Goal: Information Seeking & Learning: Learn about a topic

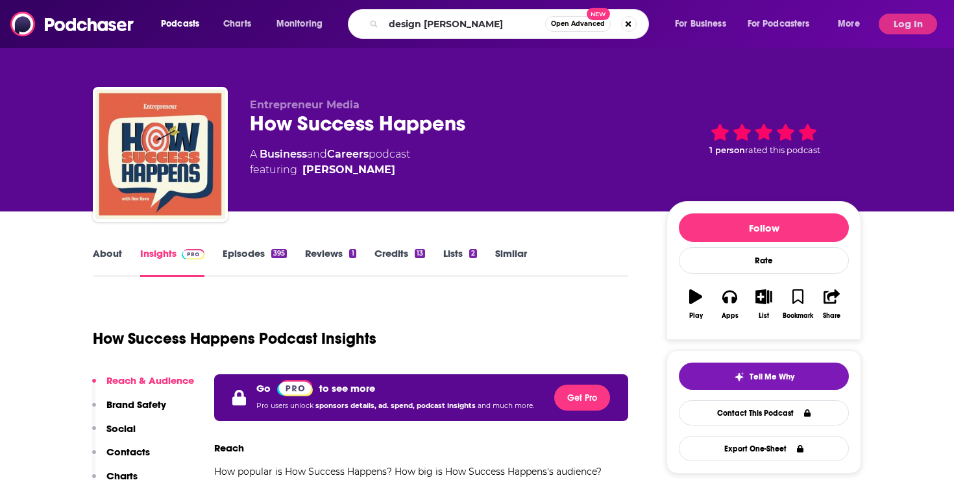
type input "design better"
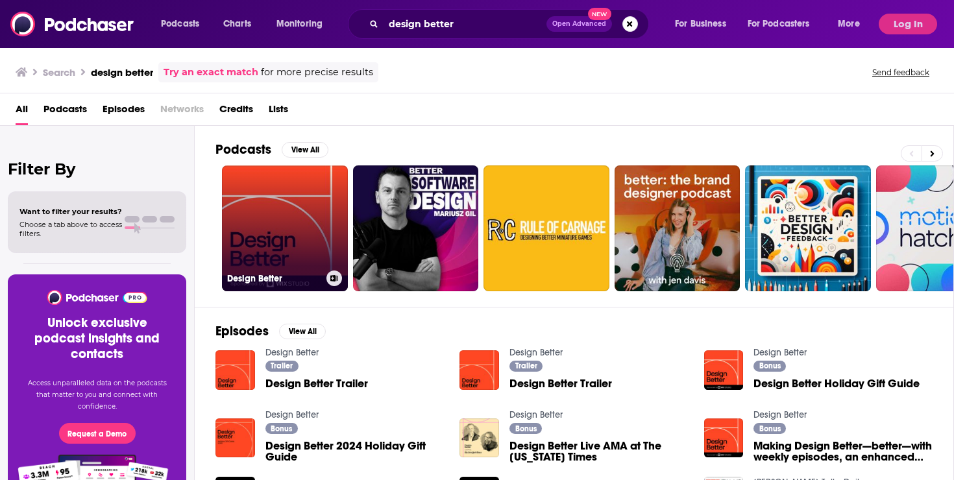
click at [287, 205] on link "Design Better" at bounding box center [285, 228] width 126 height 126
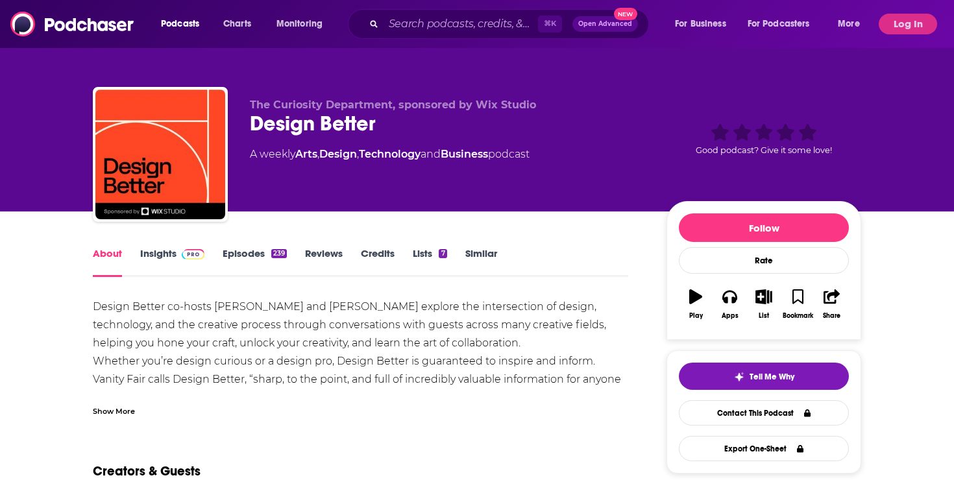
click at [176, 273] on link "Insights" at bounding box center [172, 262] width 64 height 30
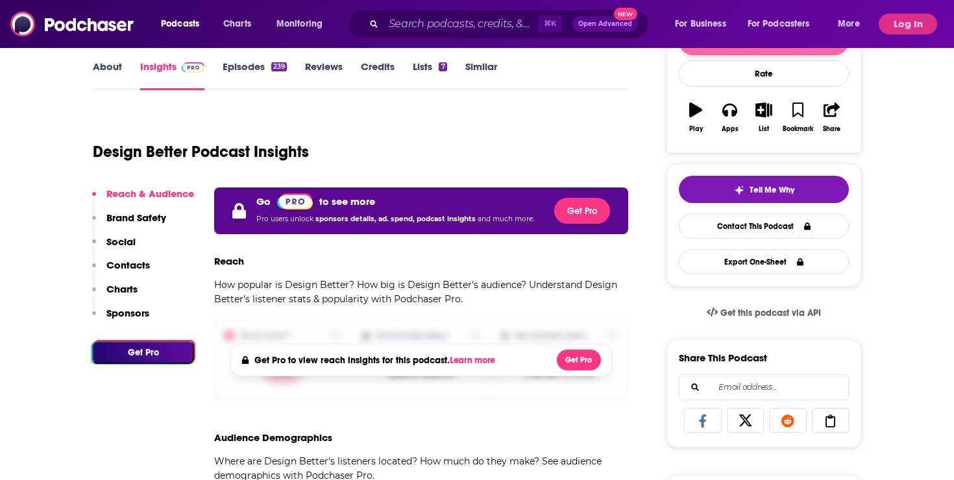
scroll to position [104, 0]
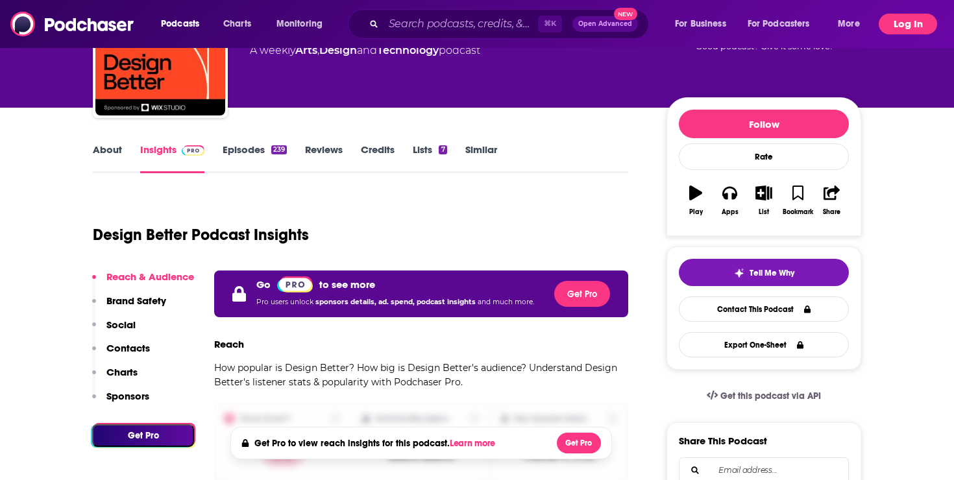
click at [923, 25] on button "Log In" at bounding box center [908, 24] width 58 height 21
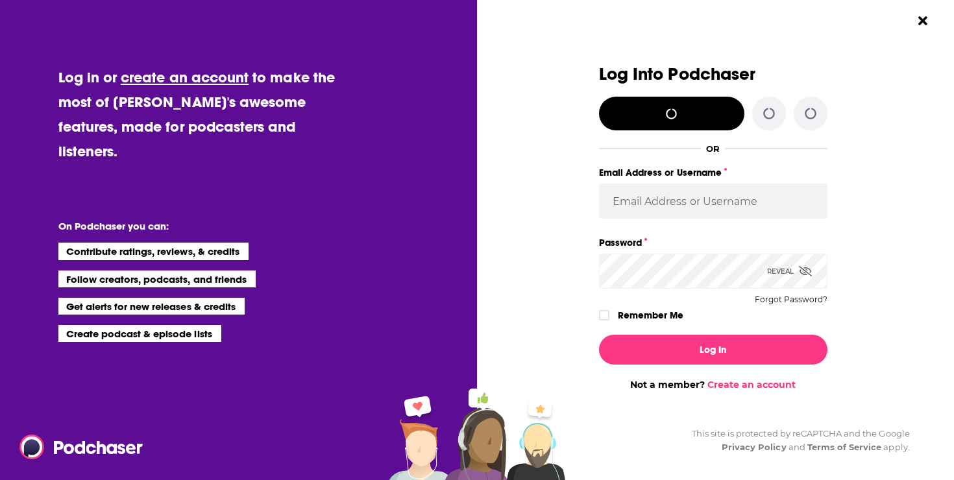
scroll to position [0, 0]
click at [708, 202] on input "Email Address or Username" at bounding box center [713, 201] width 228 height 35
type input "[PERSON_NAME][EMAIL_ADDRESS][PERSON_NAME][DOMAIN_NAME]"
click at [792, 271] on div "Reveal" at bounding box center [789, 271] width 45 height 35
click at [599, 335] on button "Log In" at bounding box center [713, 350] width 228 height 30
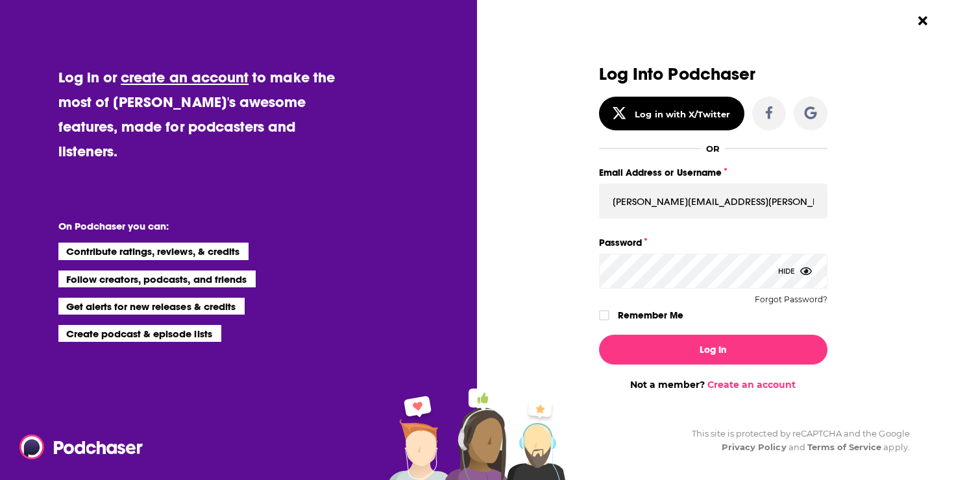
click at [599, 335] on button "Log In" at bounding box center [713, 350] width 228 height 30
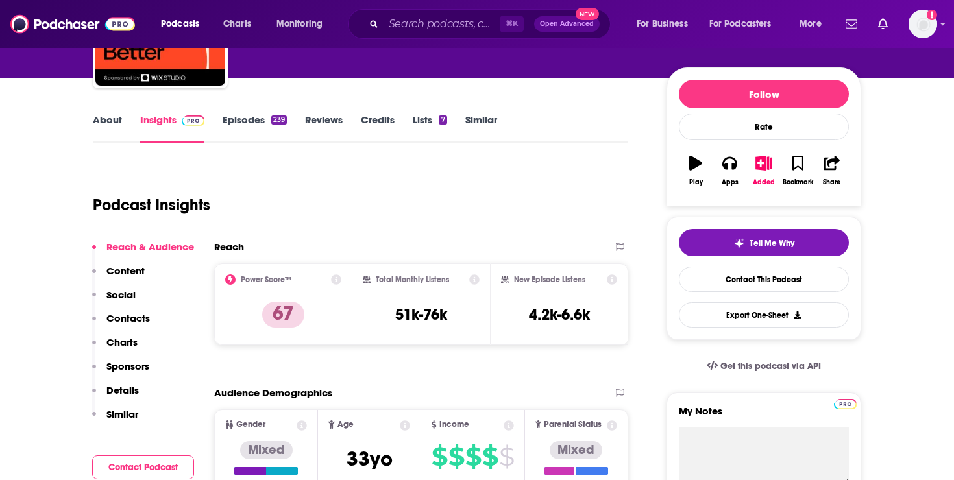
scroll to position [118, 0]
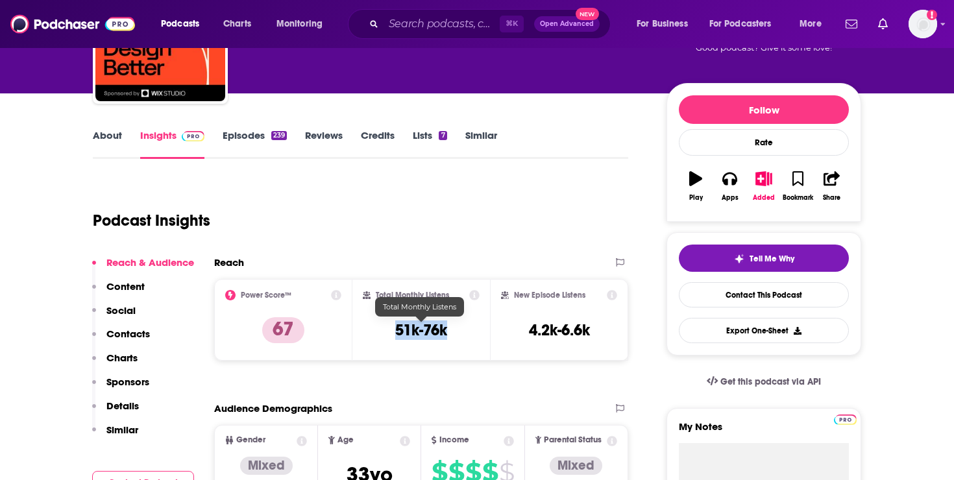
drag, startPoint x: 457, startPoint y: 332, endPoint x: 385, endPoint y: 330, distance: 71.4
click at [385, 330] on div "Total Monthly Listens 51k-76k" at bounding box center [421, 320] width 117 height 60
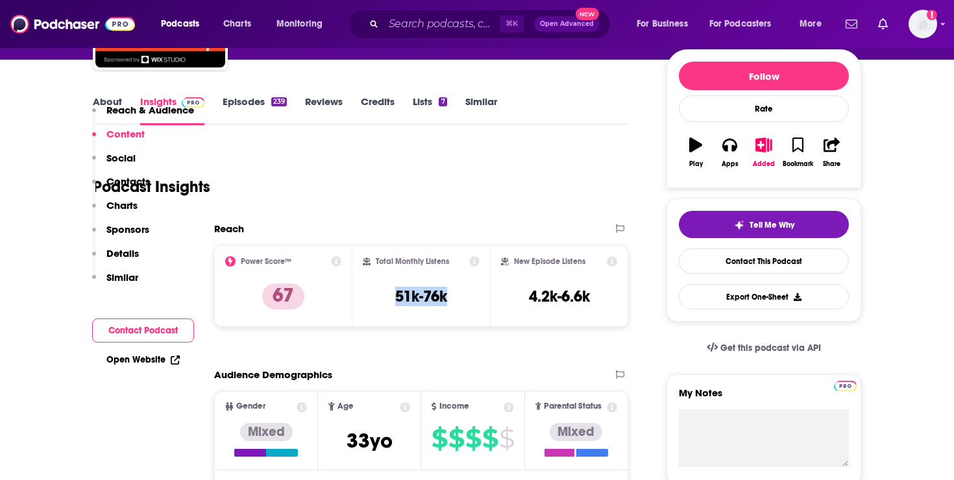
scroll to position [0, 0]
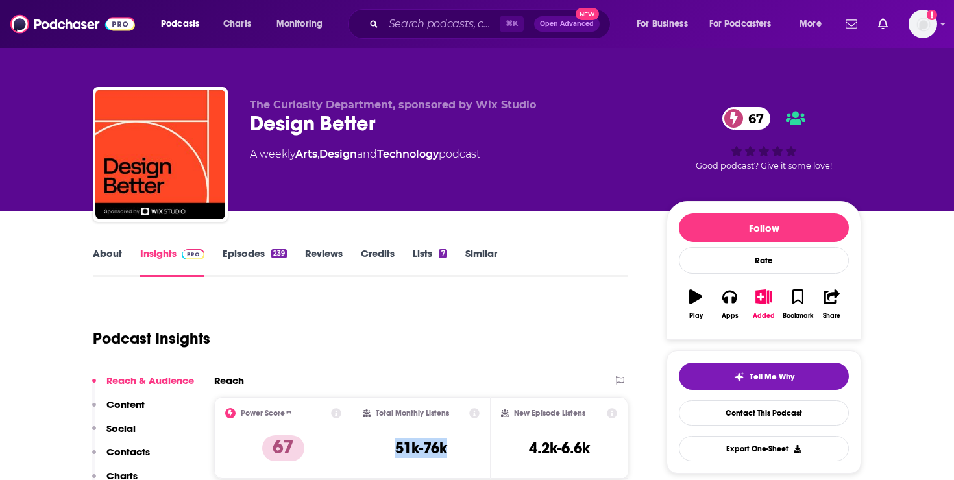
click at [237, 262] on link "Episodes 239" at bounding box center [255, 262] width 64 height 30
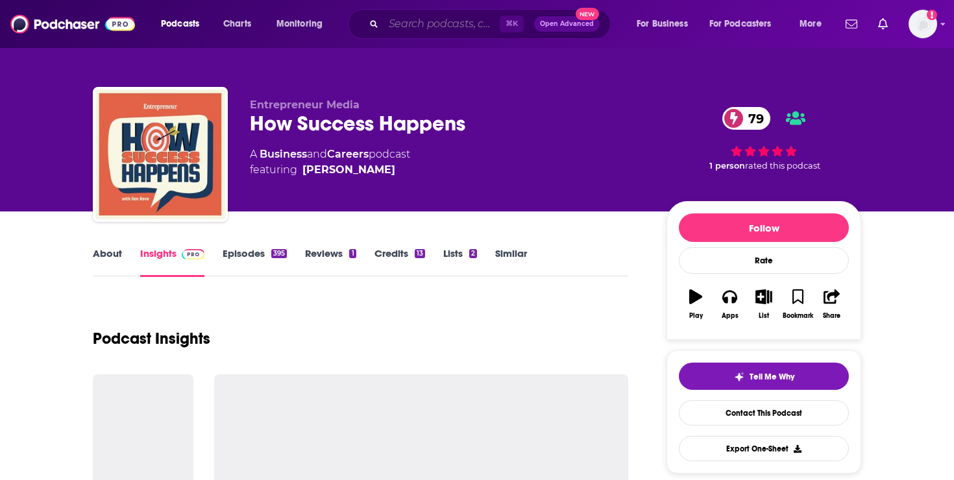
click at [432, 24] on input "Search podcasts, credits, & more..." at bounding box center [441, 24] width 116 height 21
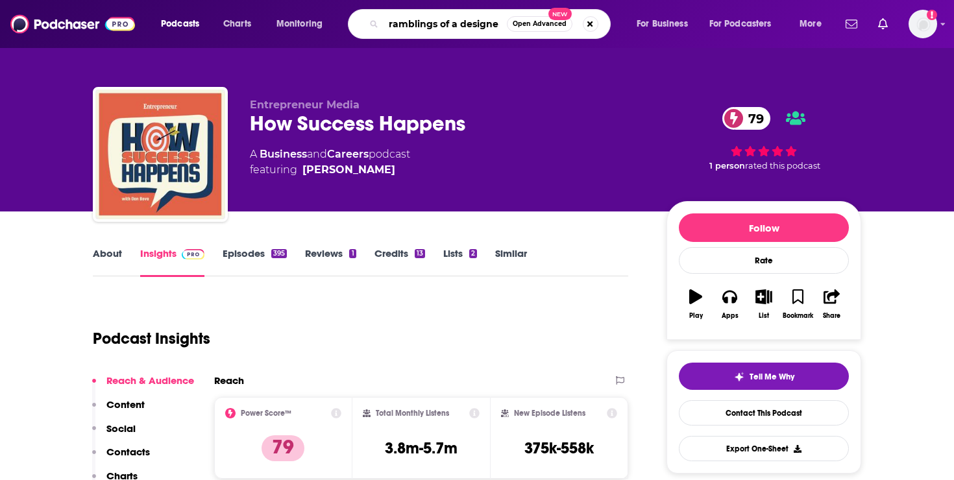
type input "ramblings of a designer"
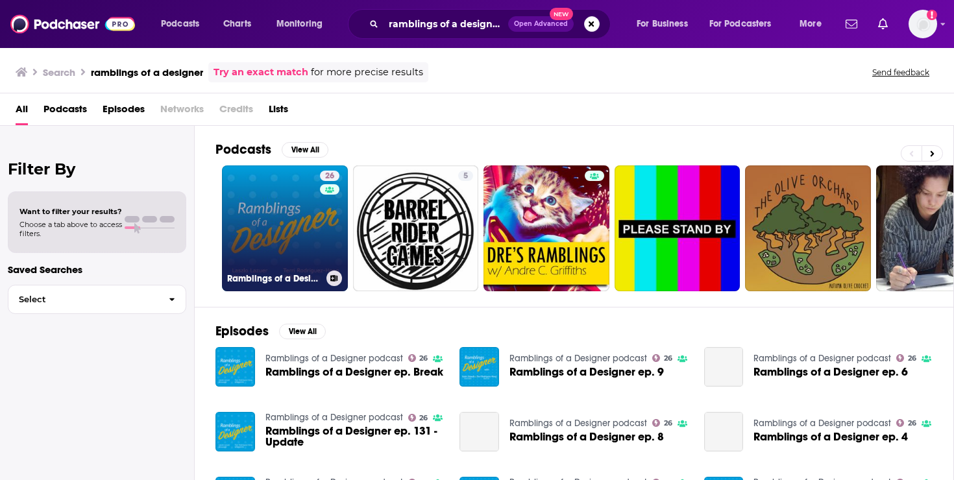
click at [282, 221] on link "26 Ramblings of a Designer podcast" at bounding box center [285, 228] width 126 height 126
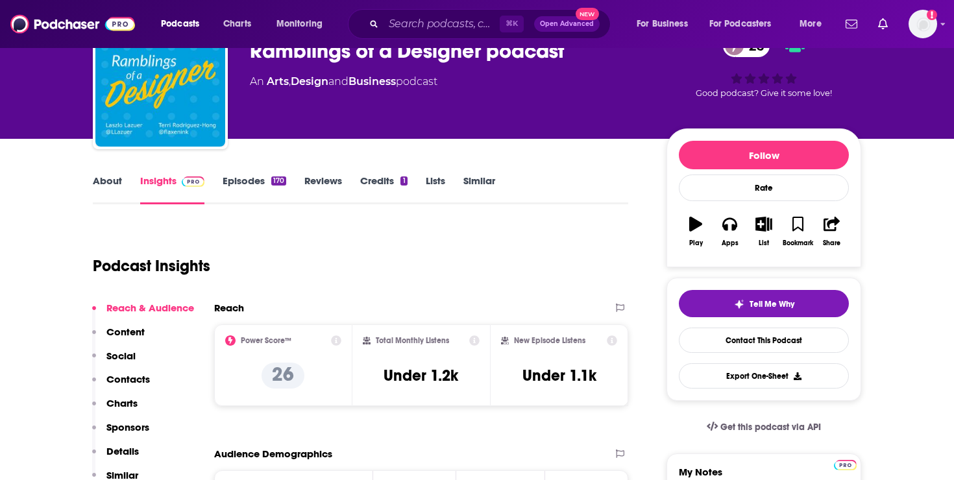
scroll to position [60, 0]
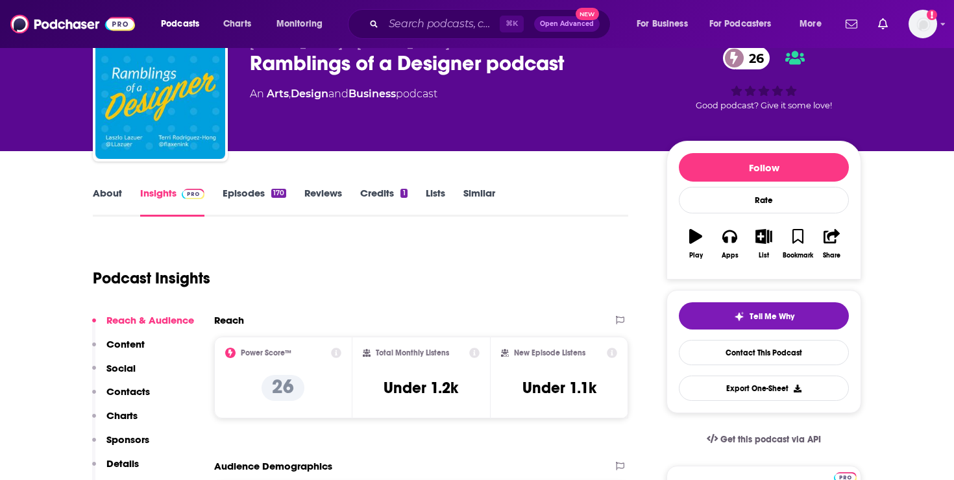
click at [281, 200] on link "Episodes 170" at bounding box center [255, 202] width 64 height 30
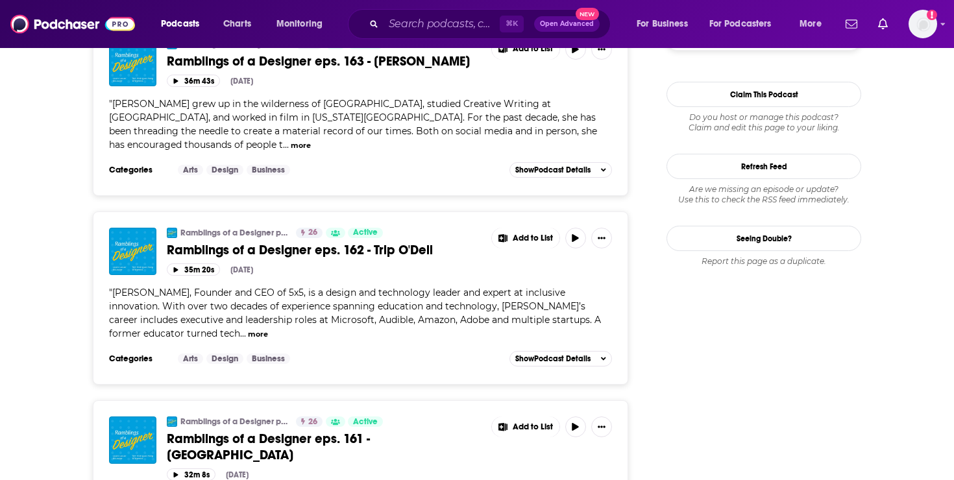
scroll to position [1548, 0]
